Goal: Find specific page/section: Find specific page/section

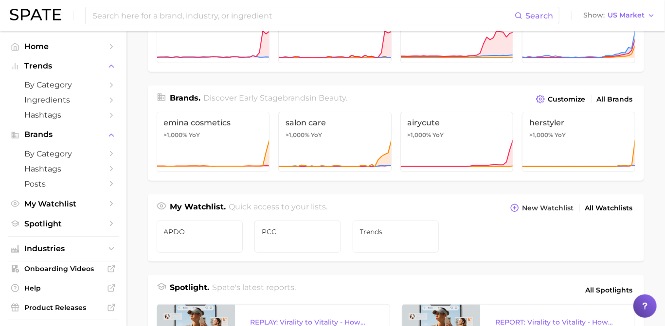
scroll to position [243, 0]
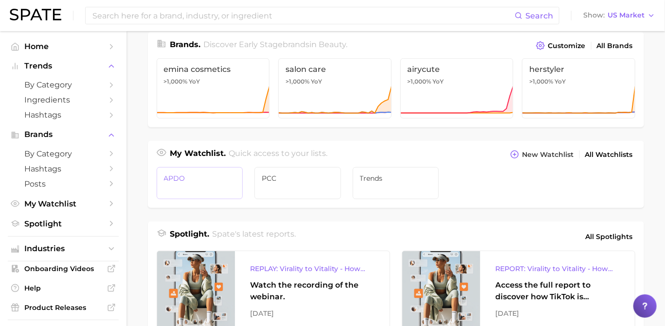
click at [186, 176] on span "APDO" at bounding box center [200, 179] width 72 height 8
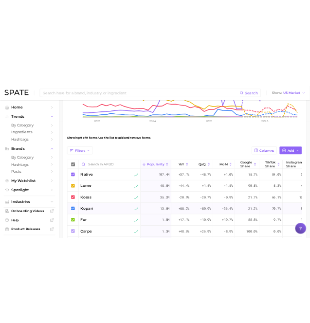
scroll to position [304, 0]
